Goal: Information Seeking & Learning: Understand process/instructions

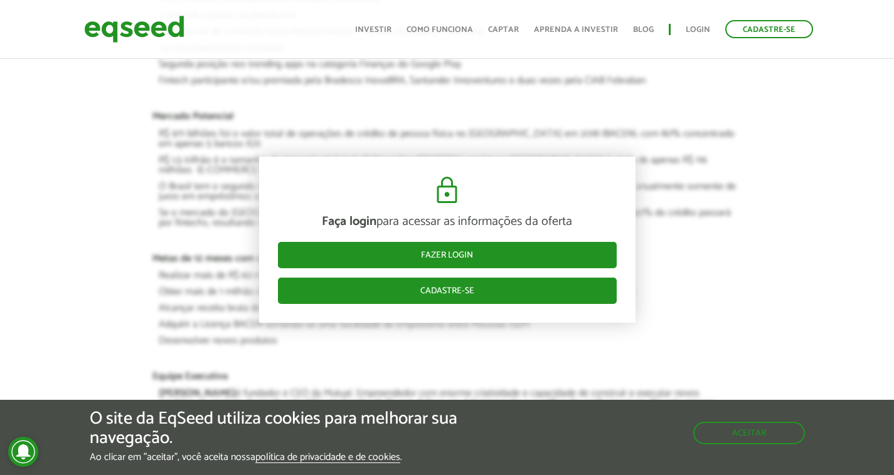
scroll to position [1442, 0]
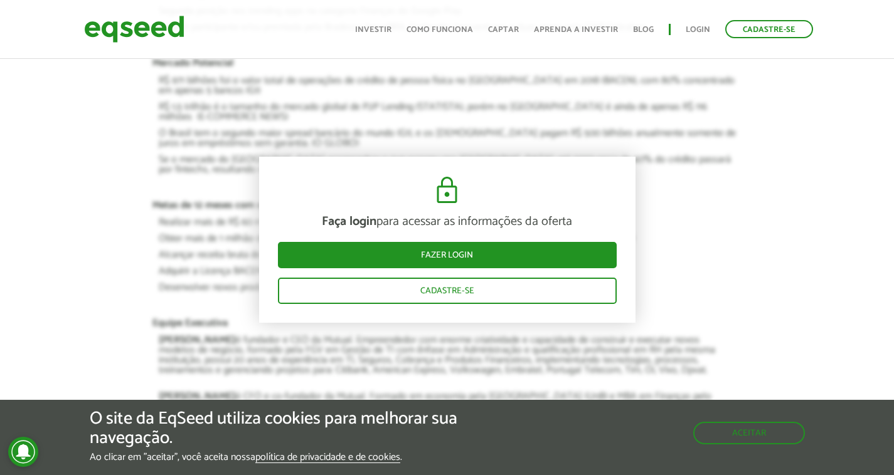
click at [746, 215] on div "Faça login para acessar as informações da oferta Fazer login Cadastre-se Resumo…" at bounding box center [447, 166] width 608 height 1254
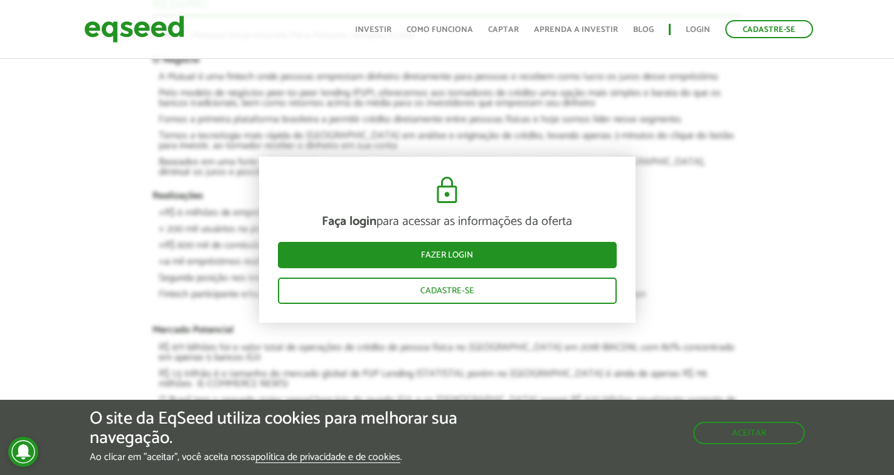
scroll to position [1129, 0]
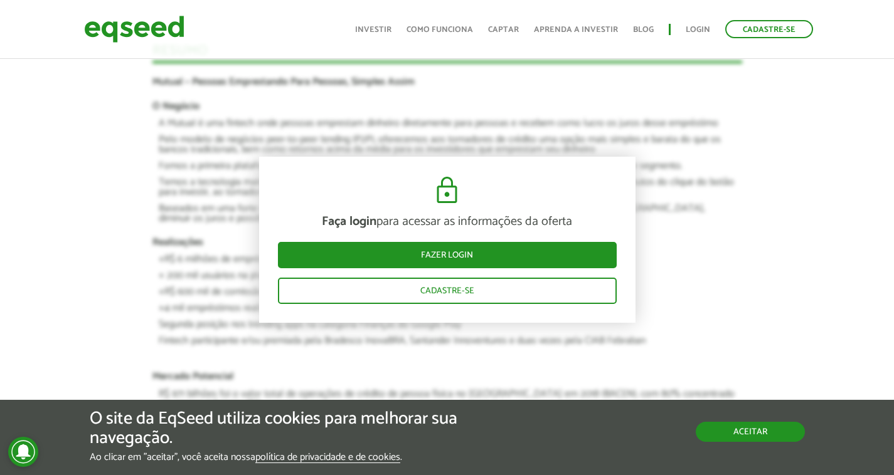
drag, startPoint x: 752, startPoint y: 431, endPoint x: 744, endPoint y: 423, distance: 11.1
click at [751, 431] on button "Aceitar" at bounding box center [750, 432] width 109 height 20
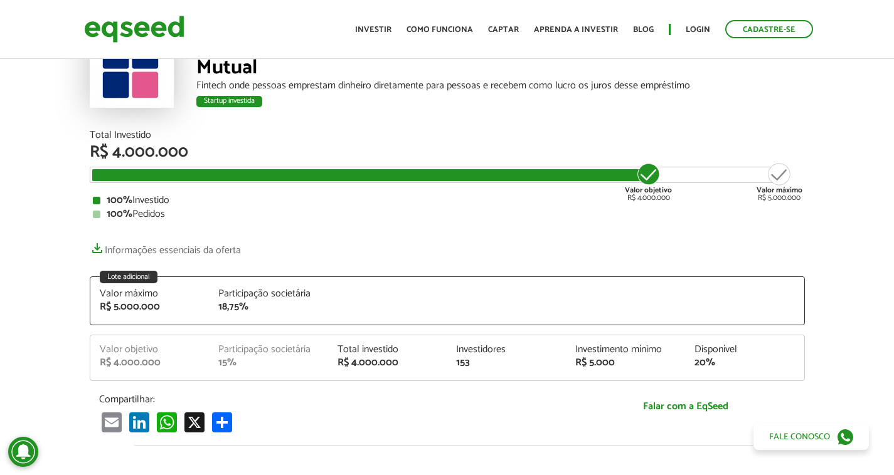
scroll to position [0, 0]
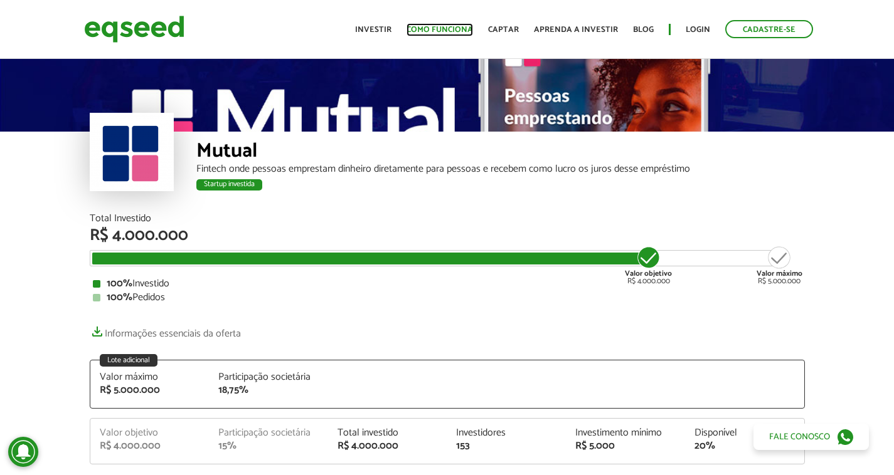
click at [458, 27] on link "Como funciona" at bounding box center [439, 30] width 66 height 8
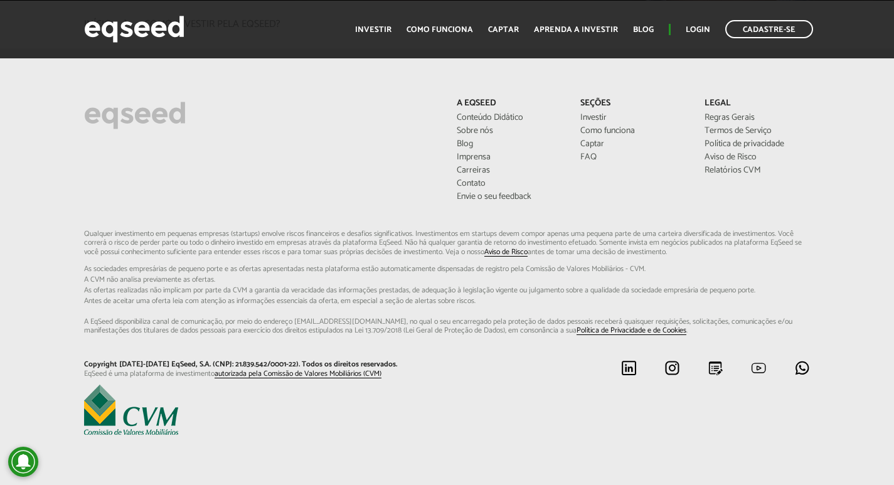
scroll to position [3270, 0]
